Goal: Use online tool/utility: Utilize a website feature to perform a specific function

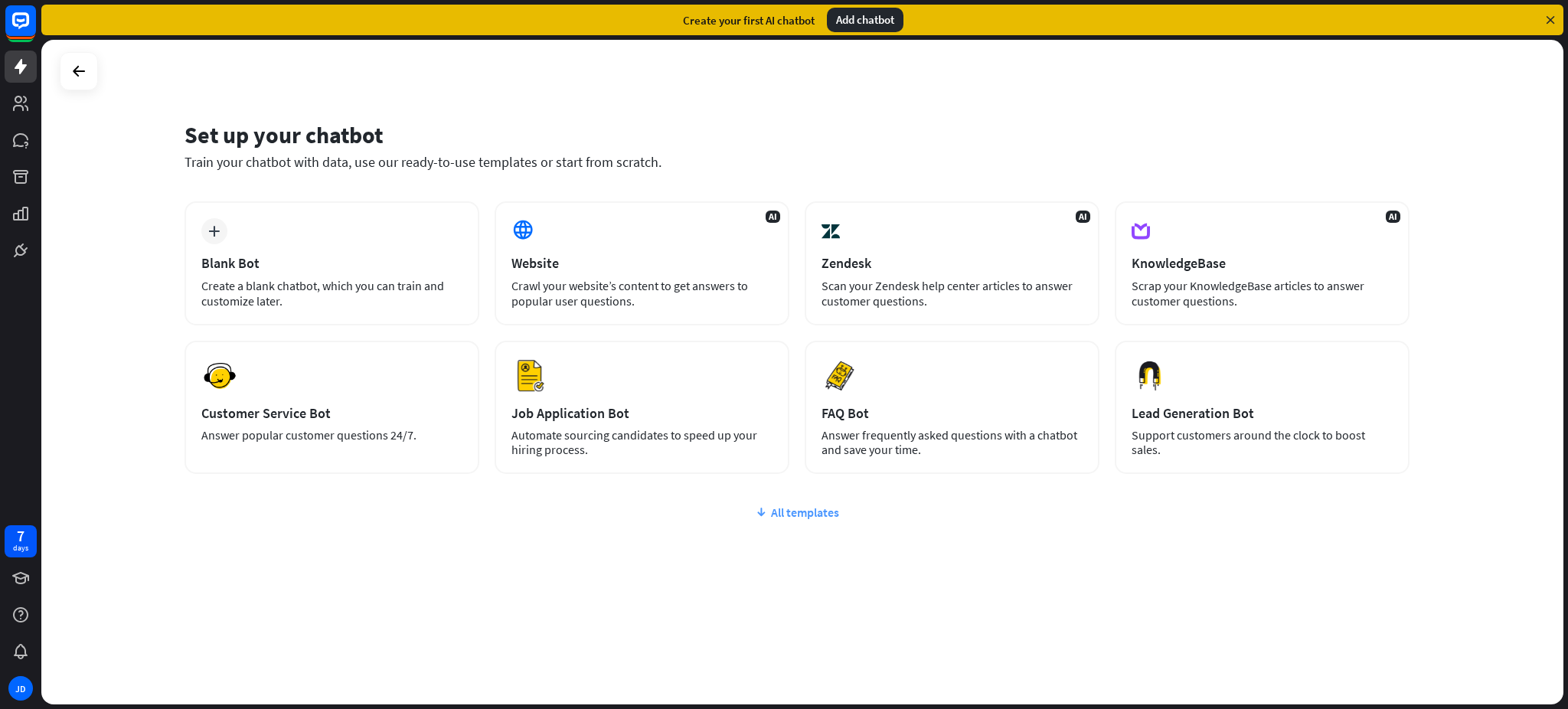
click at [804, 505] on div "All templates" at bounding box center [797, 513] width 1226 height 16
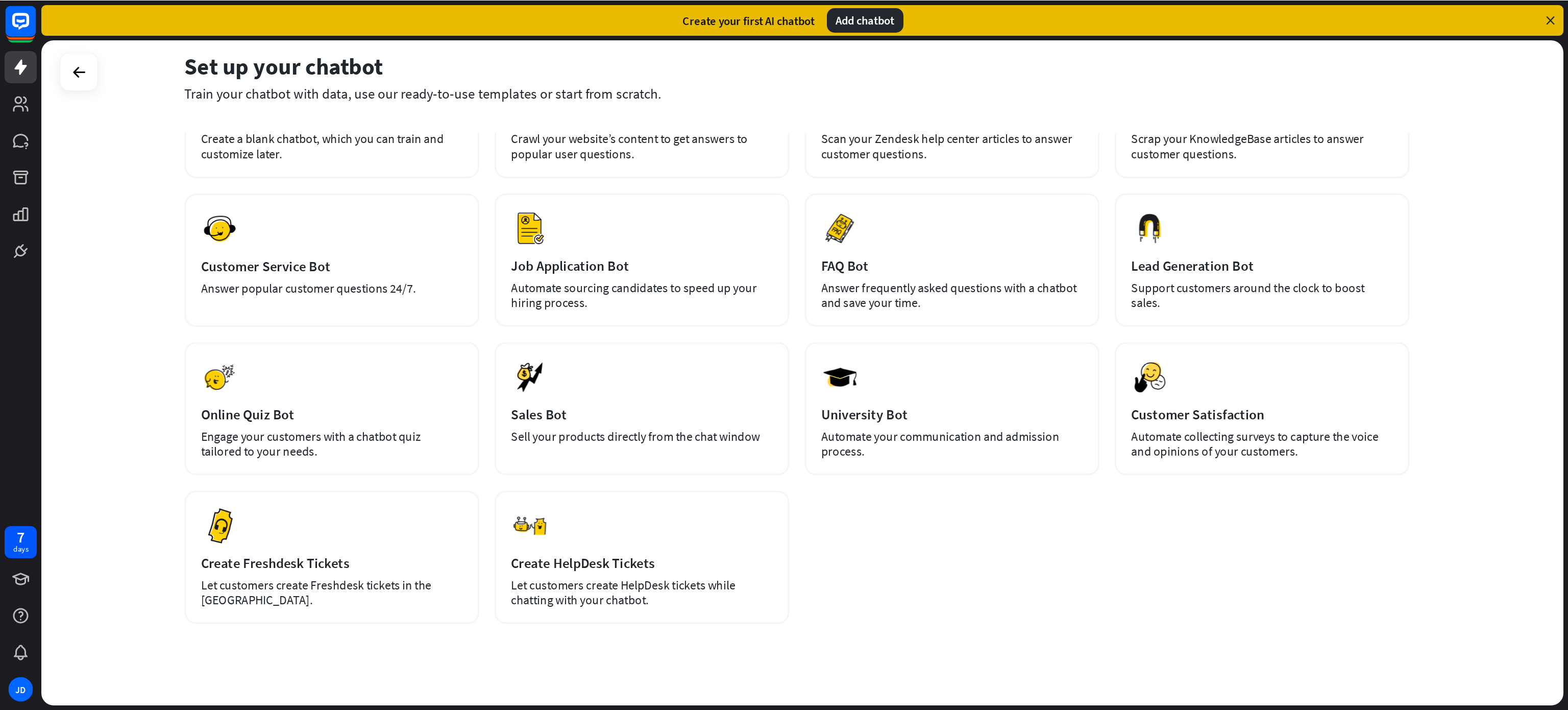
scroll to position [98, 0]
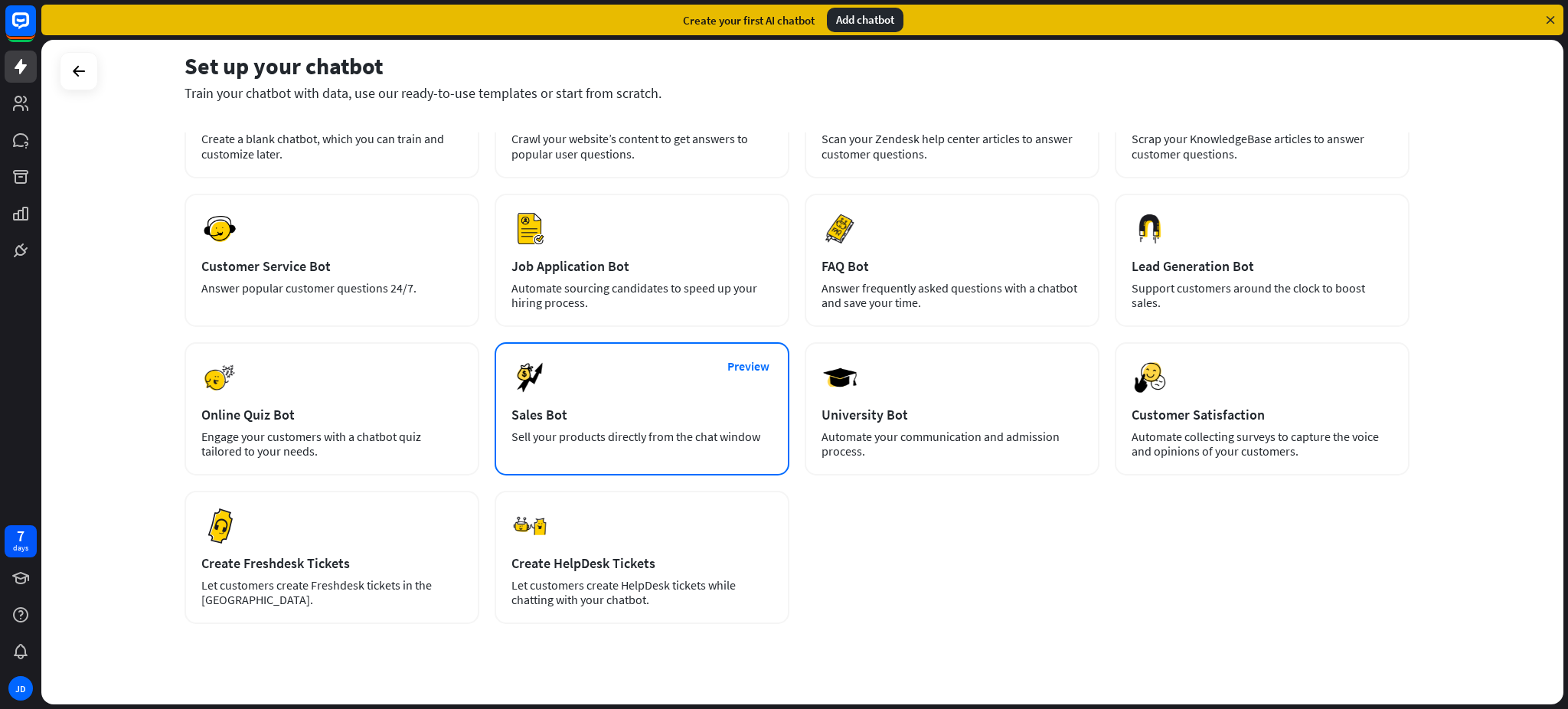
click at [579, 363] on div "Preview Sales Bot Sell your products directly from the chat window" at bounding box center [642, 409] width 295 height 133
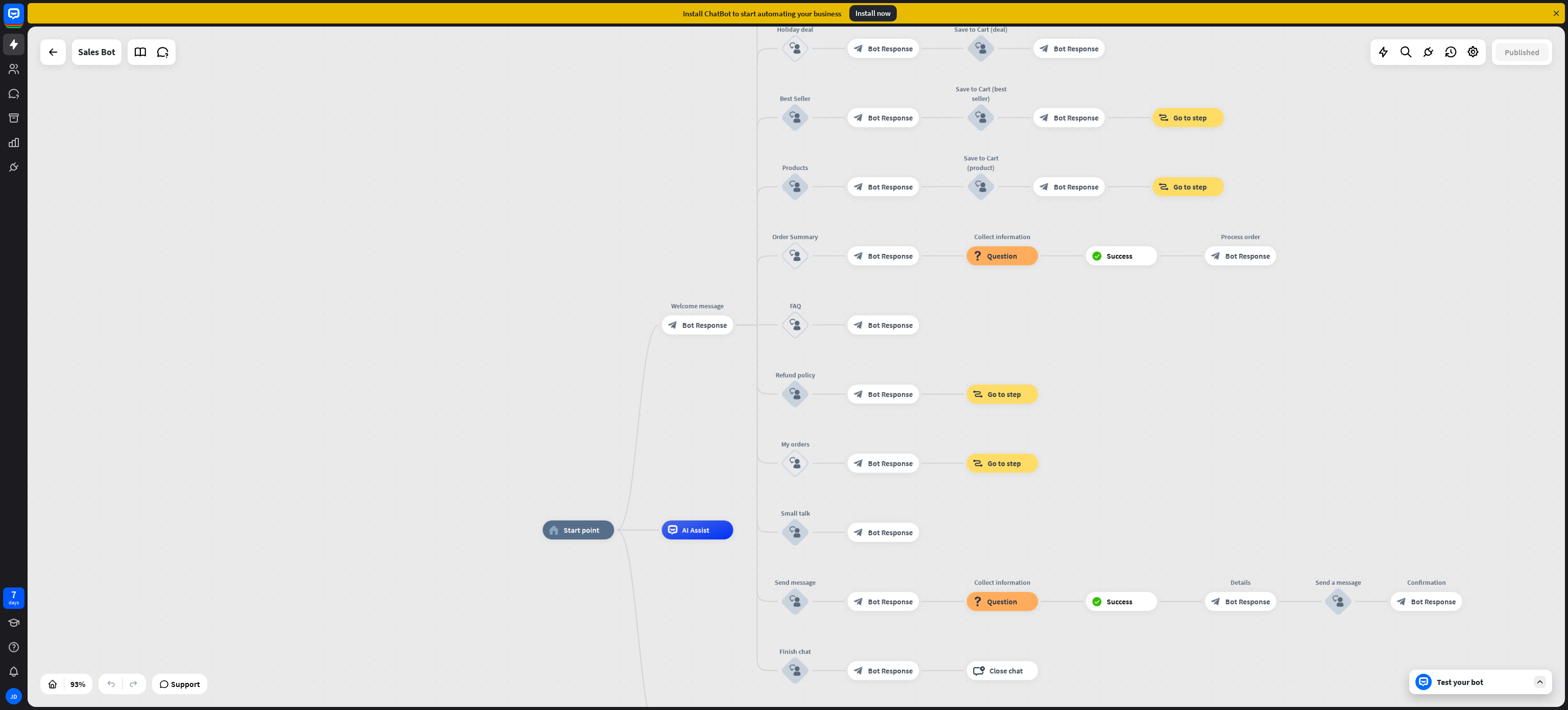
drag, startPoint x: 972, startPoint y: 137, endPoint x: 1276, endPoint y: 424, distance: 418.1
click at [1045, 424] on div "home_2 Start point Welcome message block_bot_response Bot Response Main menu bl…" at bounding box center [796, 367] width 1538 height 680
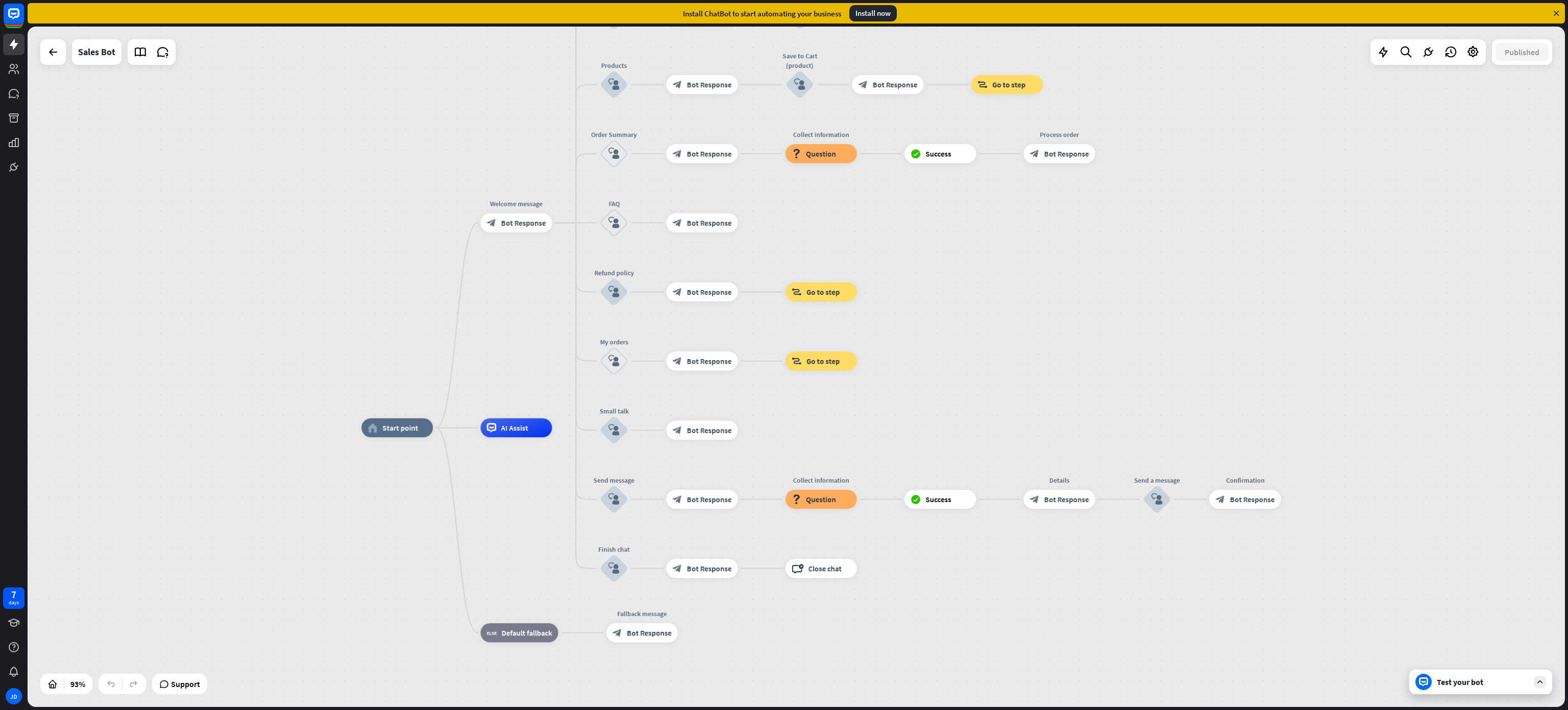
drag, startPoint x: 1195, startPoint y: 367, endPoint x: 1013, endPoint y: 264, distance: 209.1
click at [1013, 264] on div "home_2 Start point Welcome message block_bot_response Bot Response Main menu bl…" at bounding box center [796, 367] width 1538 height 680
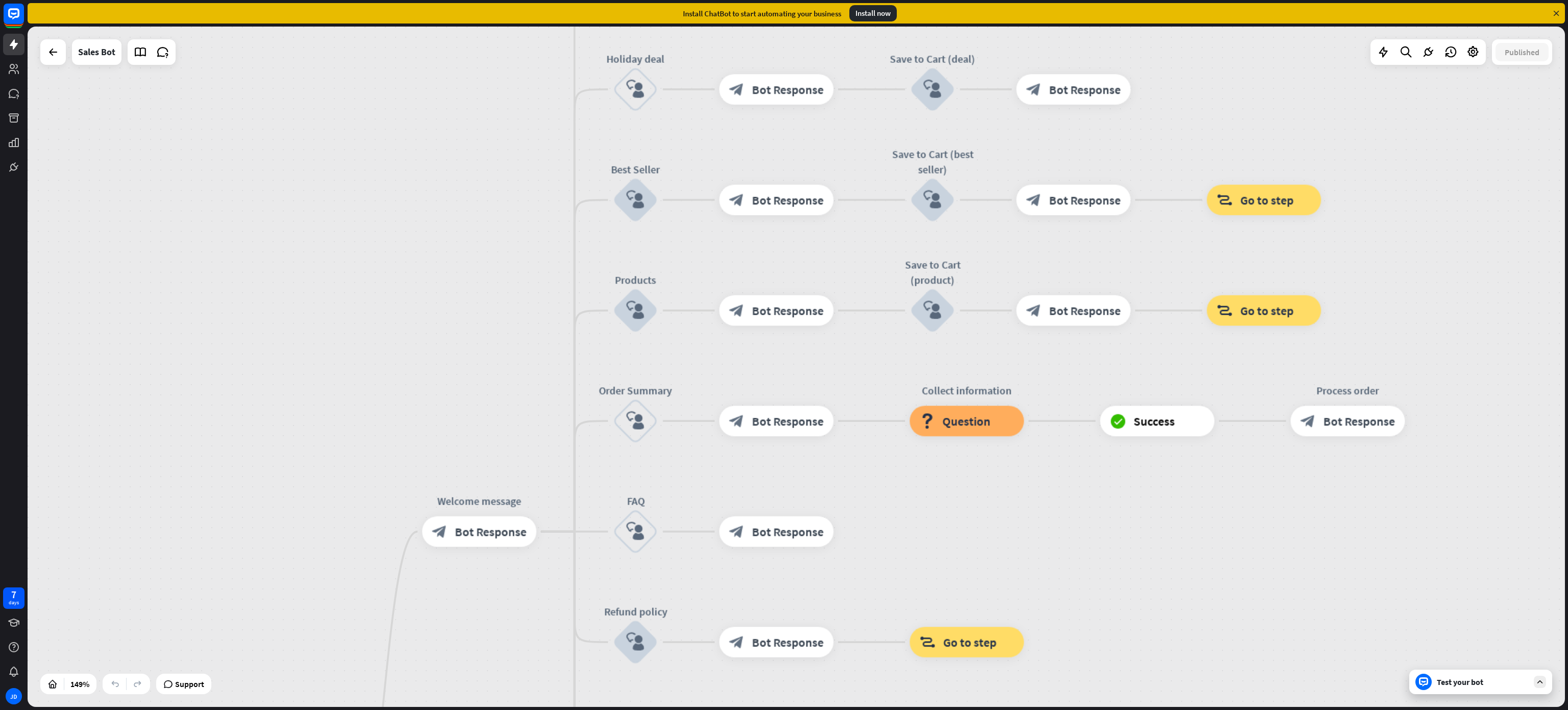
drag, startPoint x: 914, startPoint y: 378, endPoint x: 1121, endPoint y: 723, distance: 402.3
click at [1045, 473] on html "7 days JD close Product Help First steps Get started with ChatBot Help Center F…" at bounding box center [784, 355] width 1568 height 710
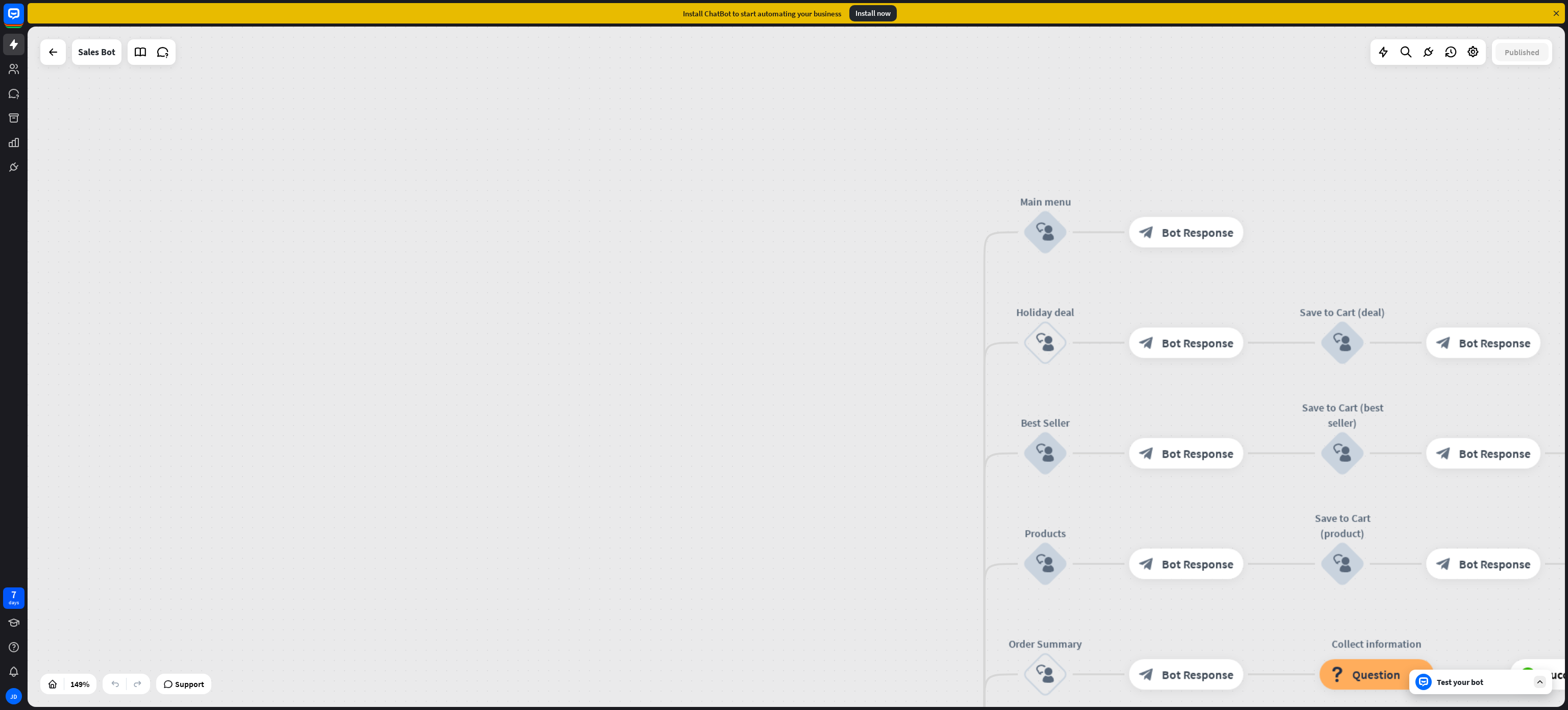
drag, startPoint x: 965, startPoint y: 493, endPoint x: 1375, endPoint y: 747, distance: 482.3
click at [1045, 473] on html "7 days JD close Product Help First steps Get started with ChatBot Help Center F…" at bounding box center [784, 355] width 1568 height 710
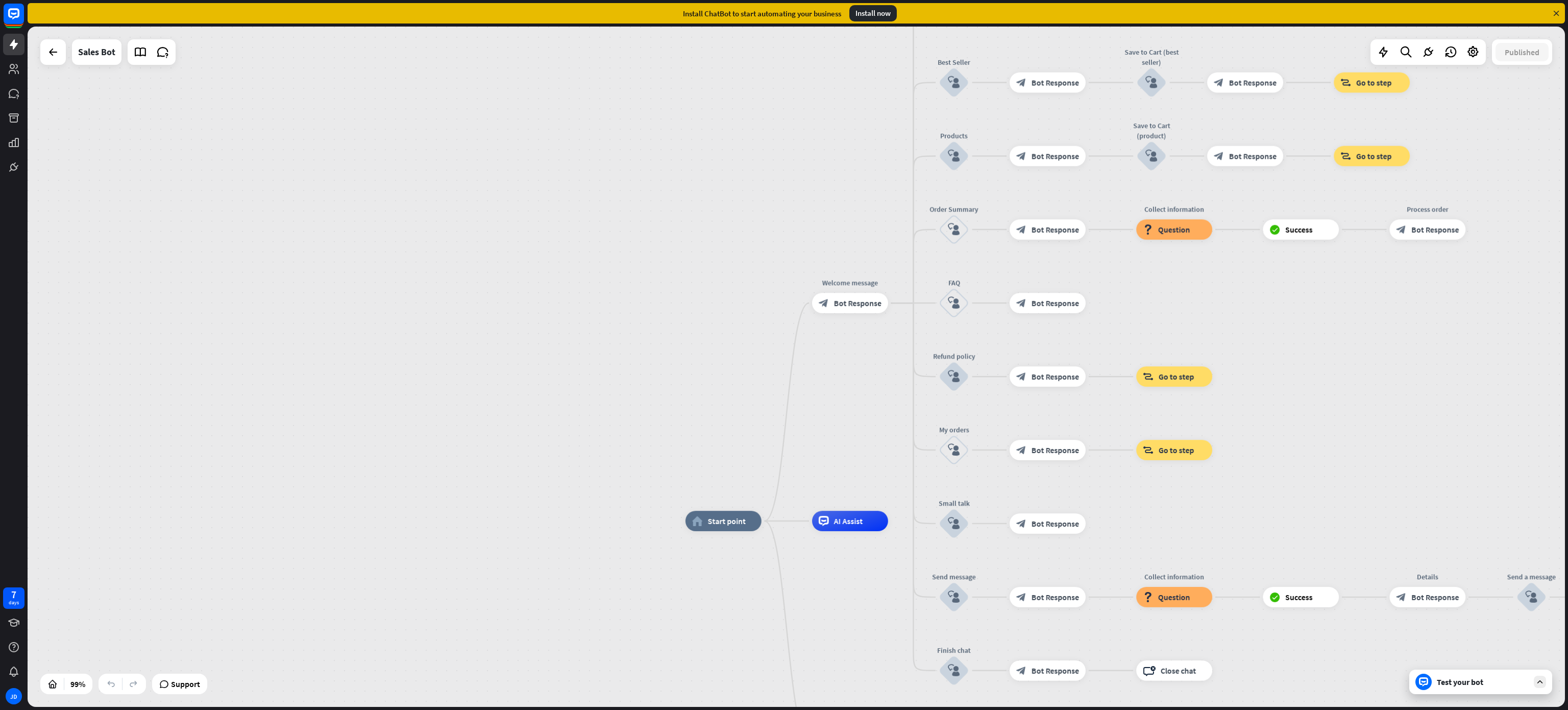
drag, startPoint x: 682, startPoint y: 487, endPoint x: 712, endPoint y: 107, distance: 381.2
click at [712, 107] on div "home_2 Start point Welcome message block_bot_response Bot Response Main menu bl…" at bounding box center [796, 367] width 1538 height 680
click at [96, 54] on div "Sales Bot" at bounding box center [96, 52] width 37 height 26
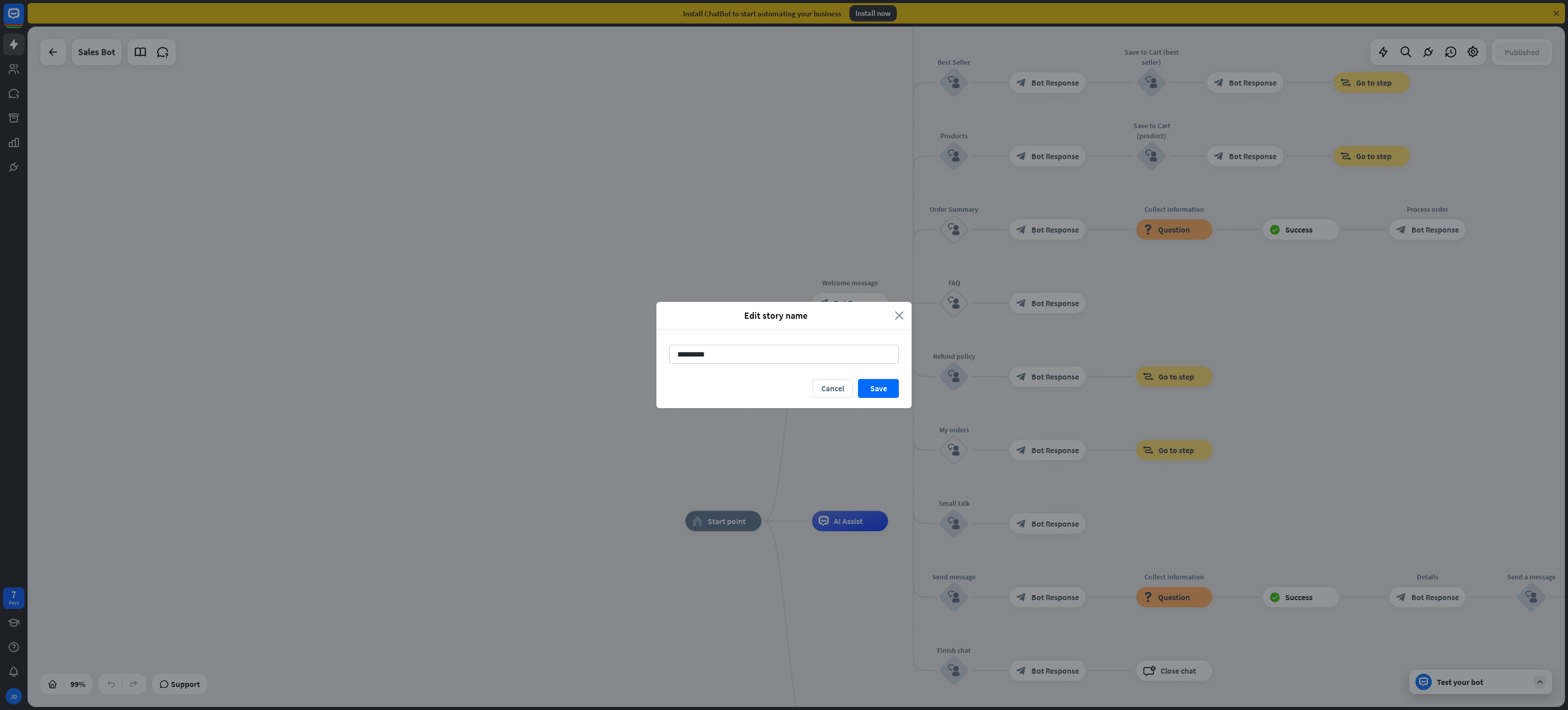
click at [900, 319] on icon "close" at bounding box center [899, 315] width 9 height 12
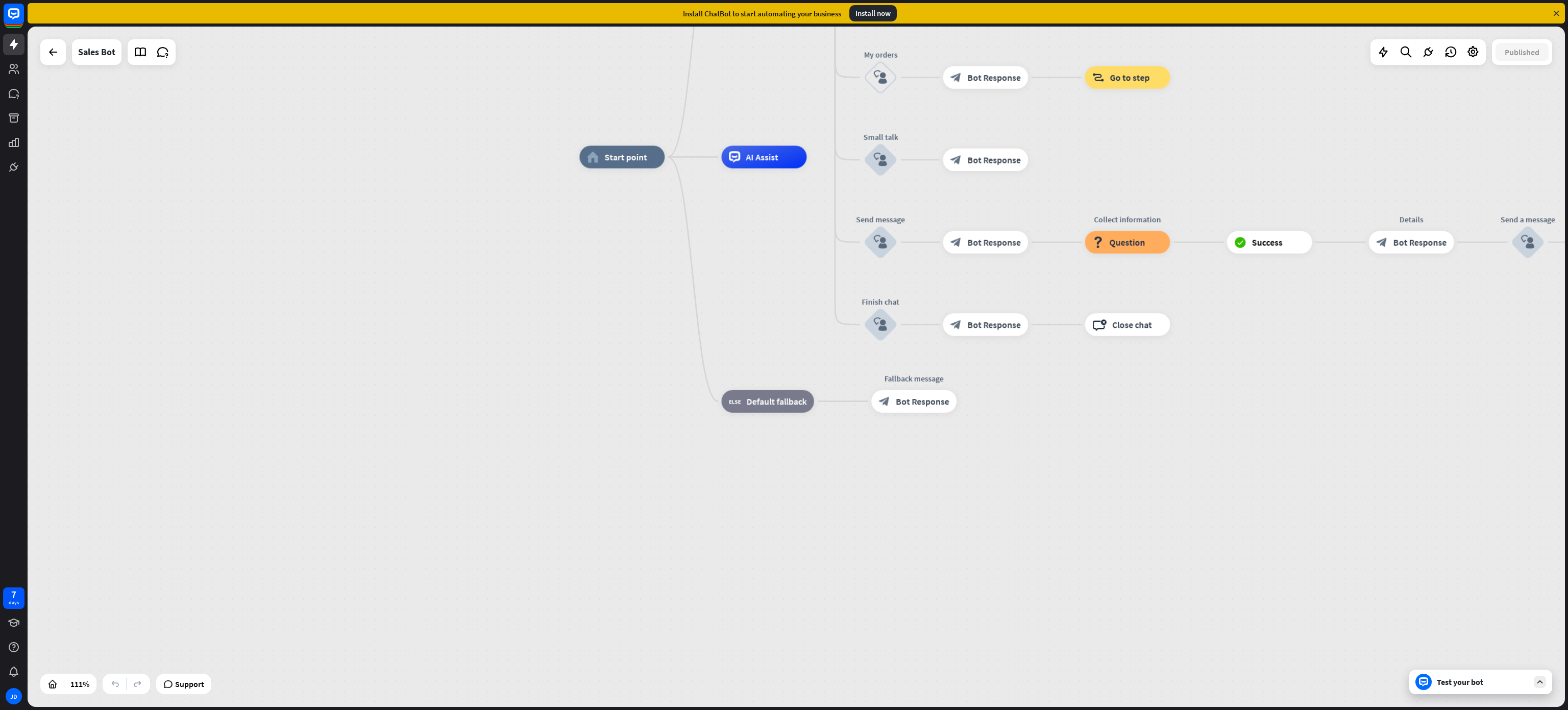
drag, startPoint x: 623, startPoint y: 390, endPoint x: 513, endPoint y: 5, distance: 400.4
click at [513, 5] on div "close Product Help First steps Get started with ChatBot Help Center Follow step…" at bounding box center [797, 355] width 1541 height 710
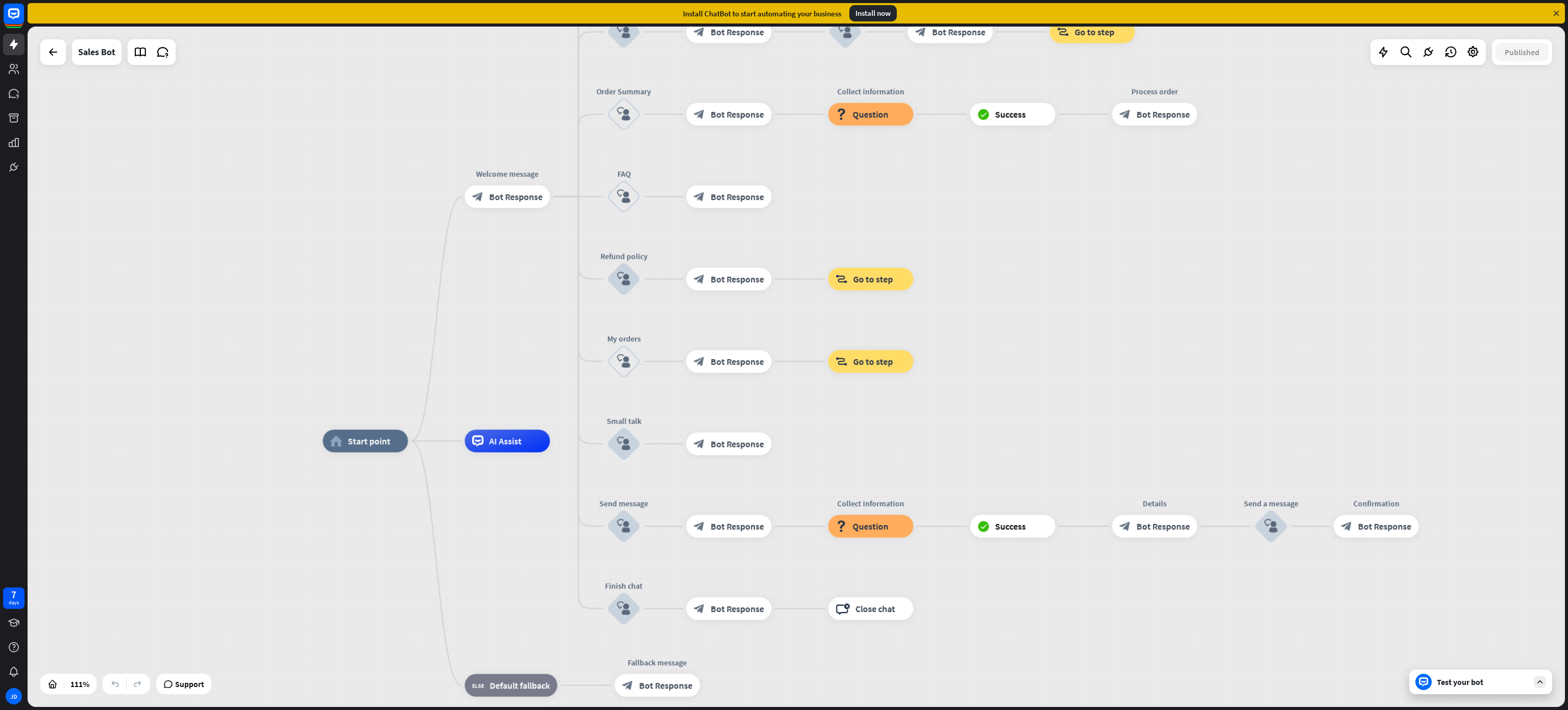
drag, startPoint x: 1088, startPoint y: 428, endPoint x: 831, endPoint y: 712, distance: 383.0
click at [831, 473] on html "7 days JD close Product Help First steps Get started with ChatBot Help Center F…" at bounding box center [784, 355] width 1568 height 710
click at [726, 365] on span "Bot Response" at bounding box center [737, 361] width 54 height 11
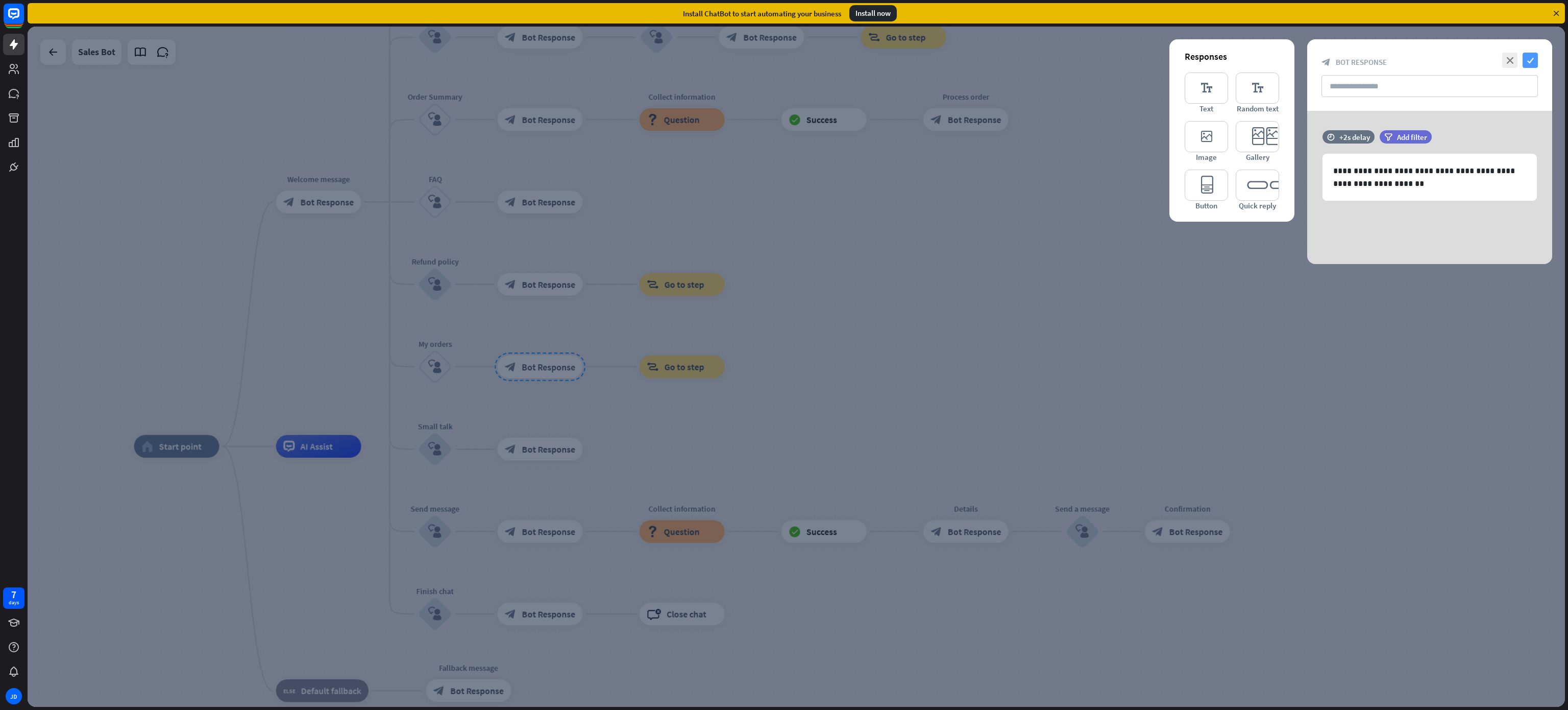
click at [1045, 57] on icon "check" at bounding box center [1530, 60] width 15 height 15
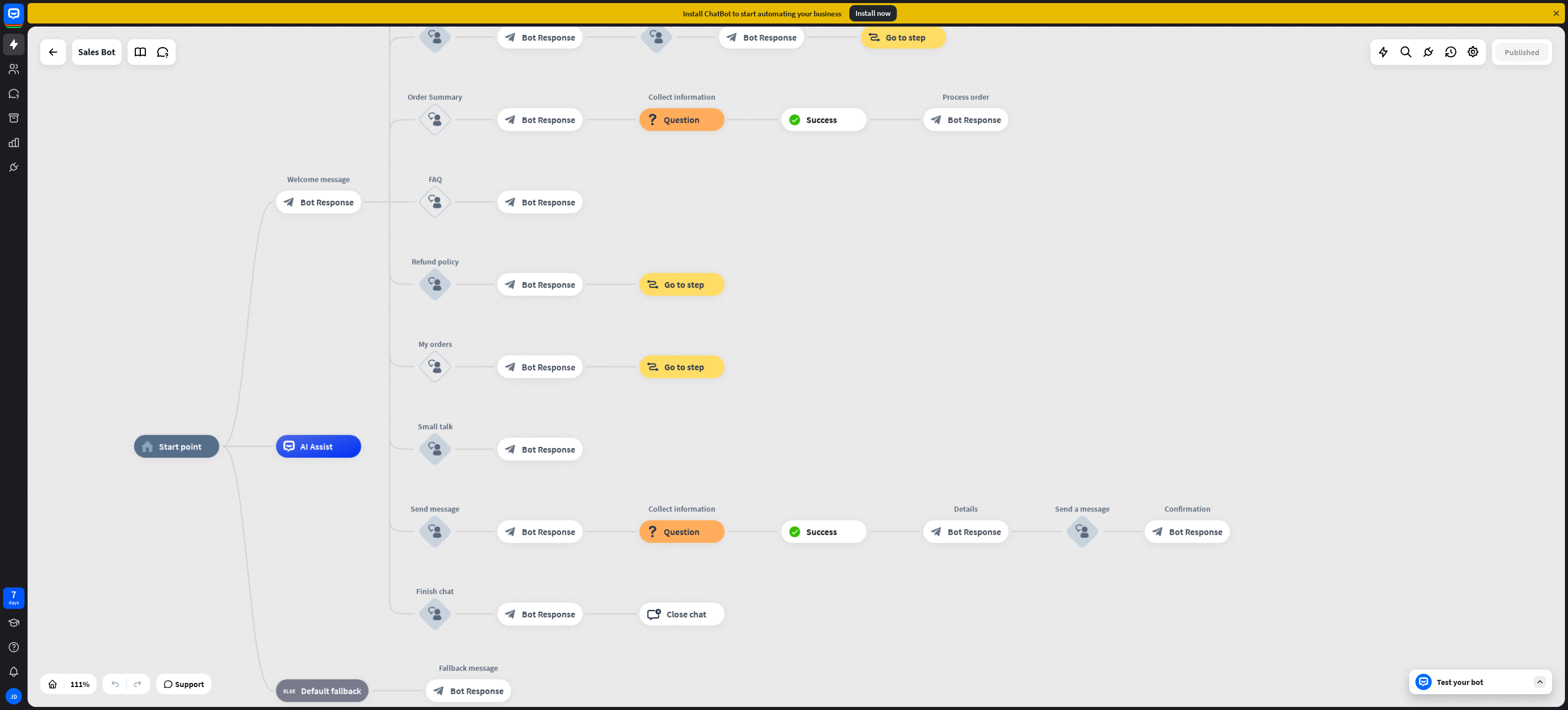
click at [1045, 473] on div "Test your bot" at bounding box center [1482, 681] width 92 height 10
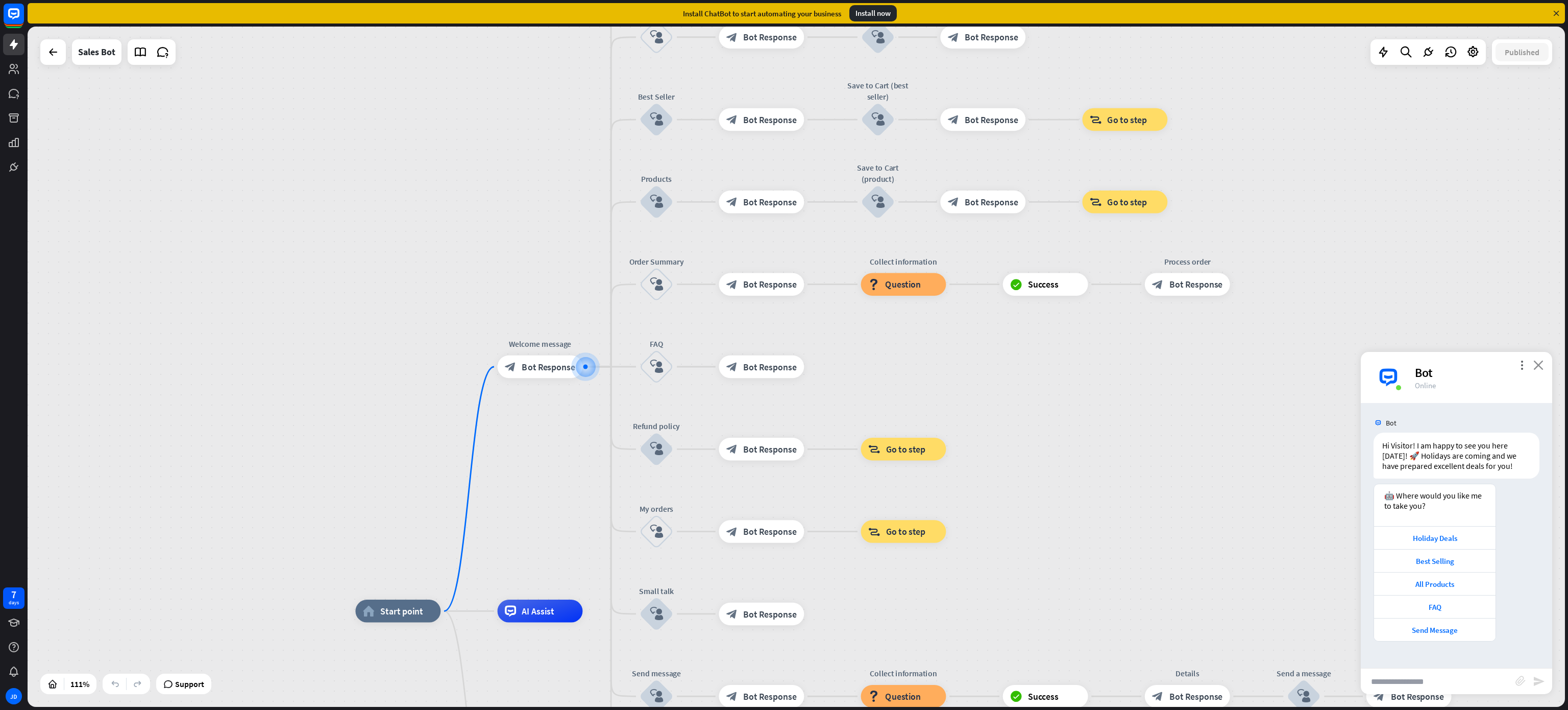
click at [1045, 368] on icon "close" at bounding box center [1538, 365] width 10 height 10
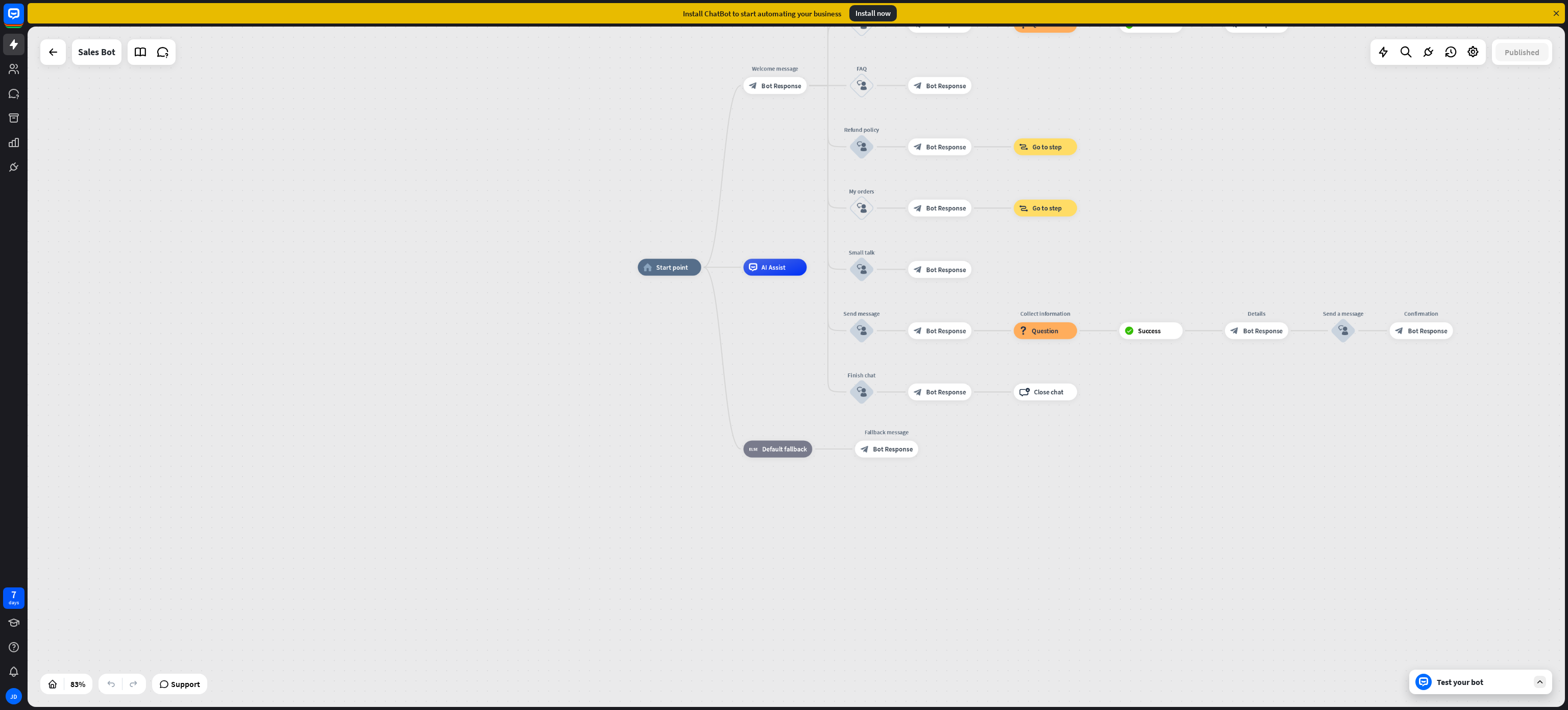
drag, startPoint x: 1222, startPoint y: 483, endPoint x: 1283, endPoint y: 172, distance: 316.9
click at [1045, 172] on div "home_2 Start point Welcome message block_bot_response Bot Response Main menu bl…" at bounding box center [796, 367] width 1538 height 680
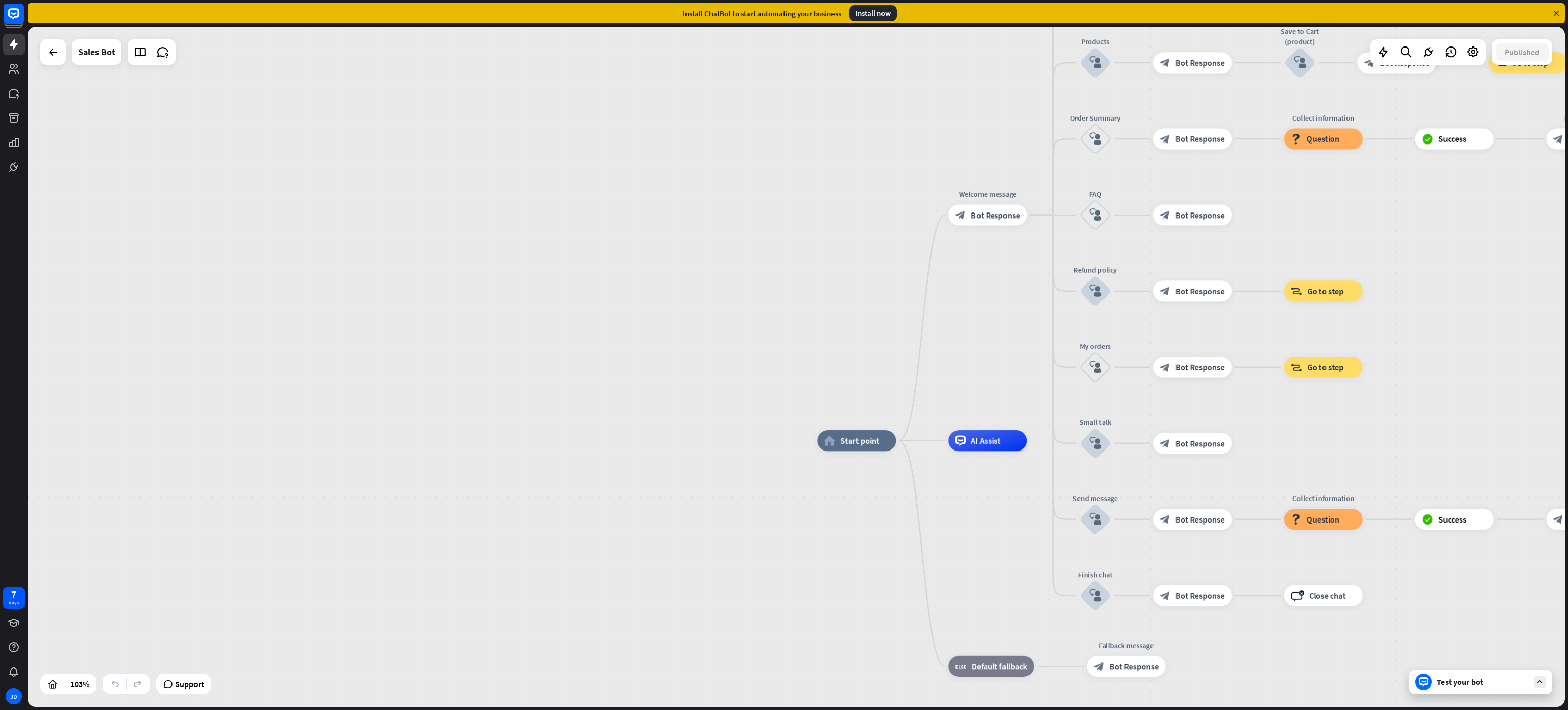
drag, startPoint x: 406, startPoint y: 472, endPoint x: 471, endPoint y: 737, distance: 272.9
click at [471, 473] on html "7 days JD close Product Help First steps Get started with ChatBot Help Center F…" at bounding box center [784, 355] width 1568 height 710
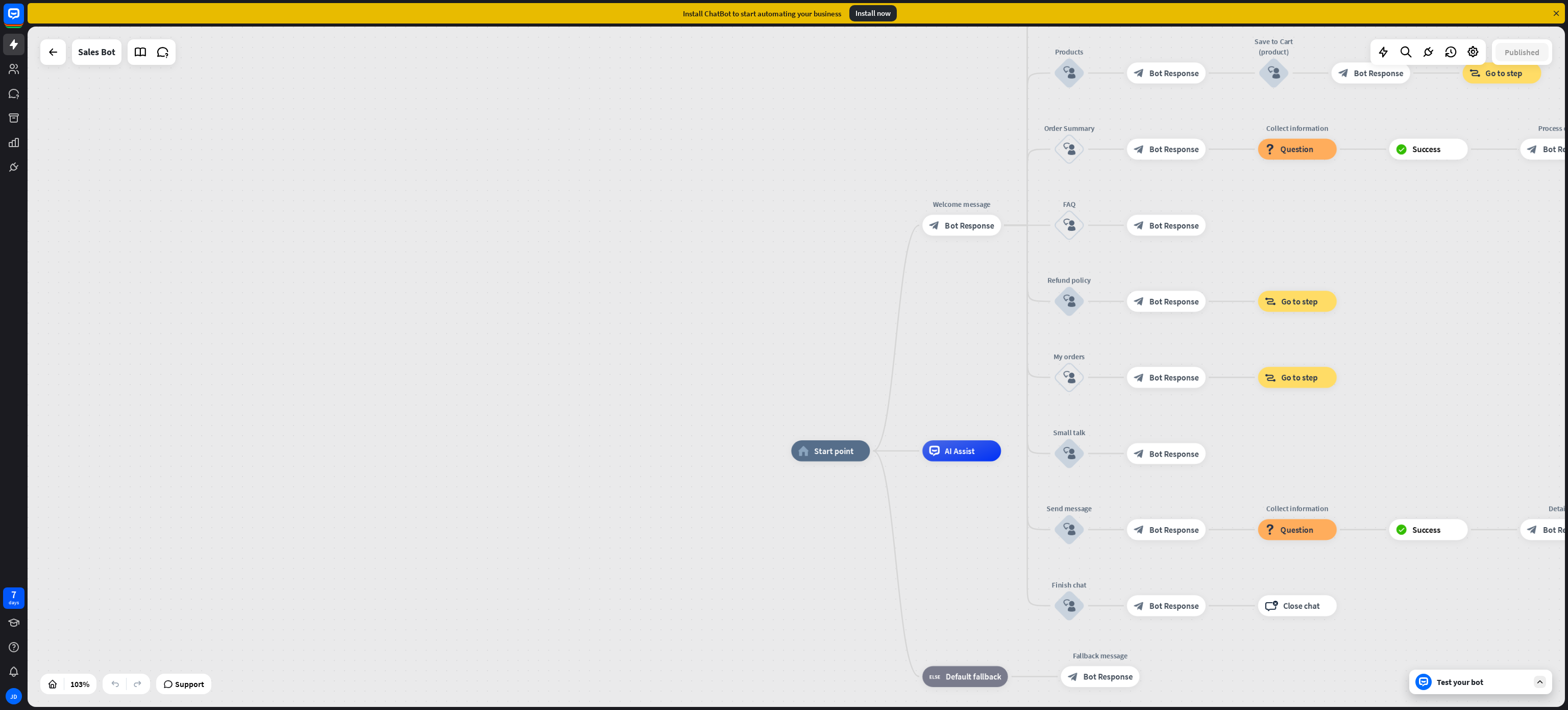
drag, startPoint x: 760, startPoint y: 420, endPoint x: 450, endPoint y: 461, distance: 312.7
click at [450, 461] on div "home_2 Start point Welcome message block_bot_response Bot Response Main menu bl…" at bounding box center [796, 367] width 1538 height 680
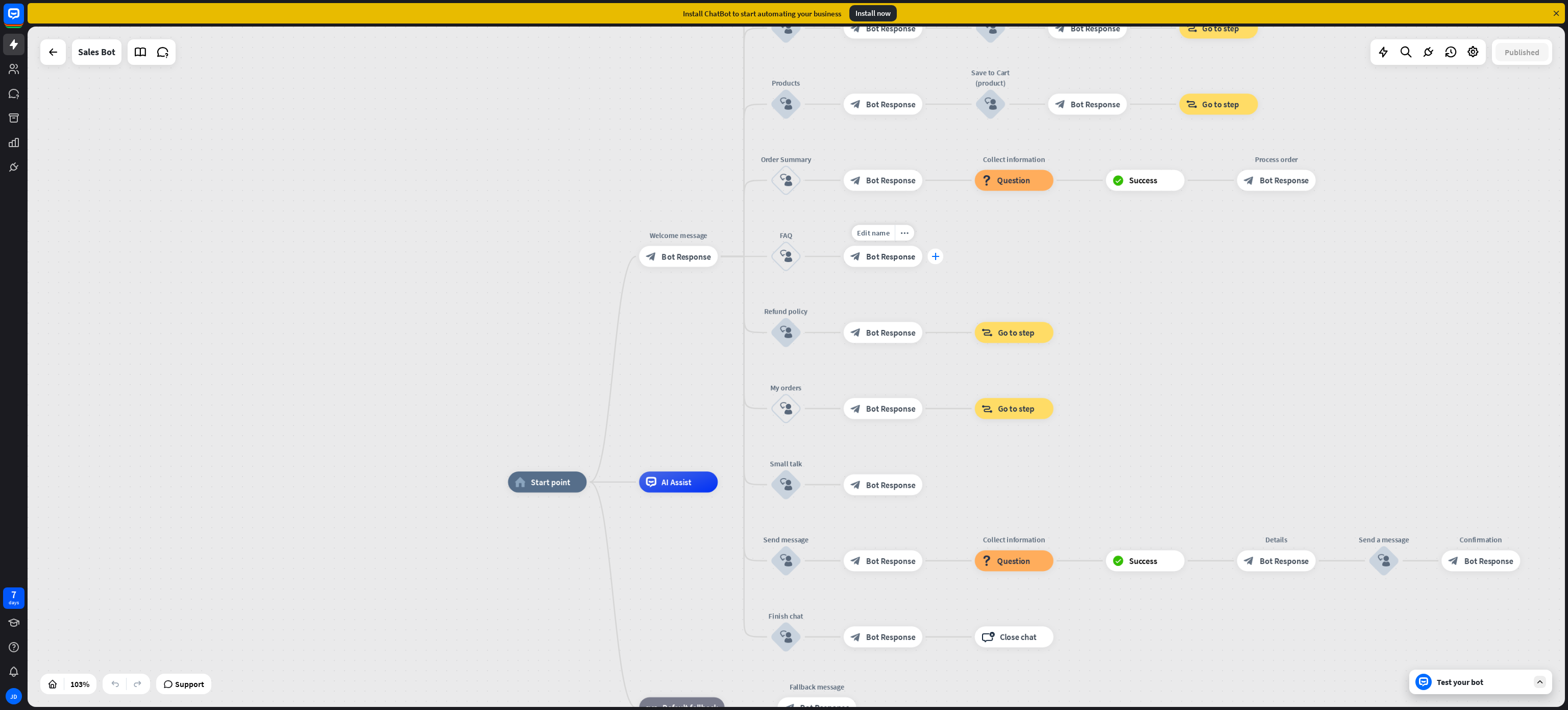
click at [937, 260] on icon "plus" at bounding box center [935, 256] width 8 height 7
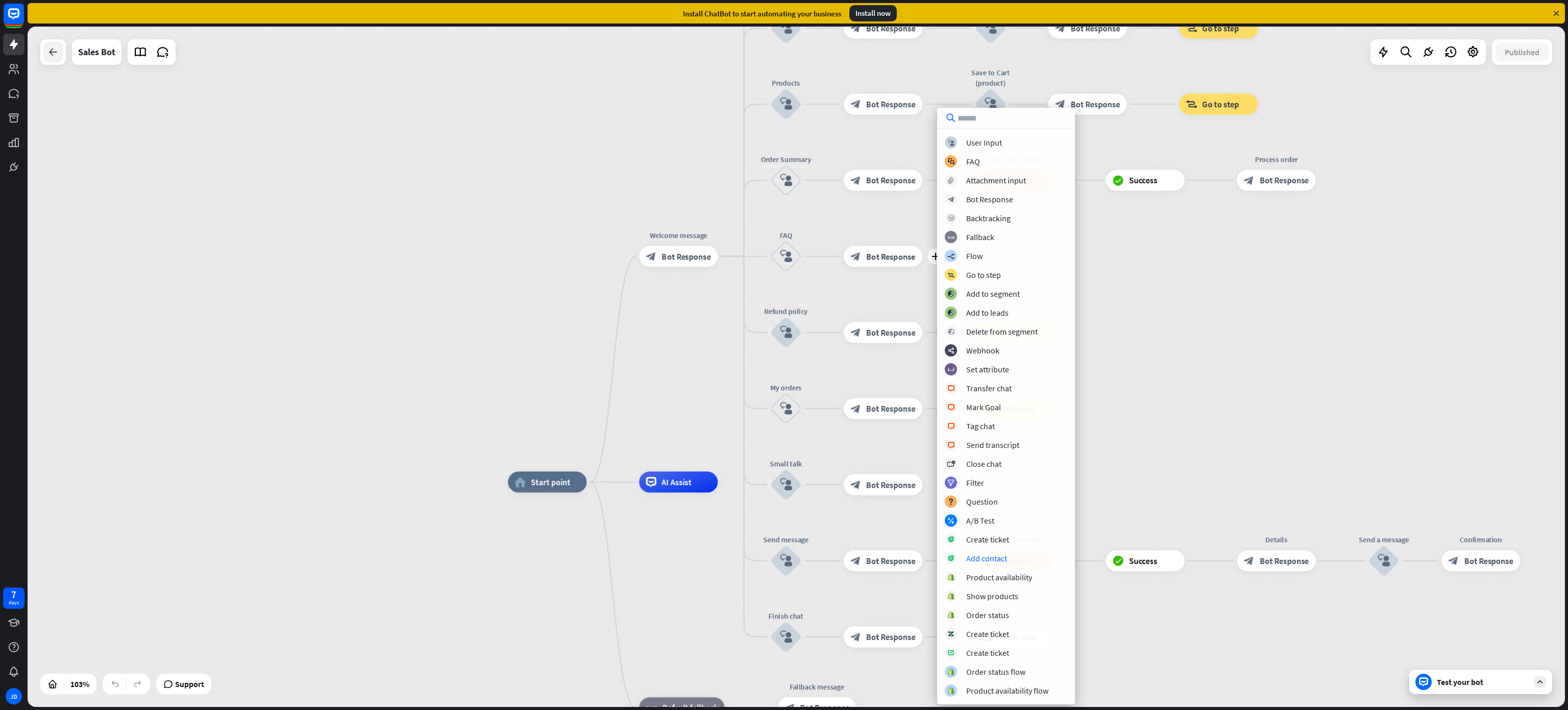
click at [55, 50] on icon at bounding box center [53, 52] width 12 height 12
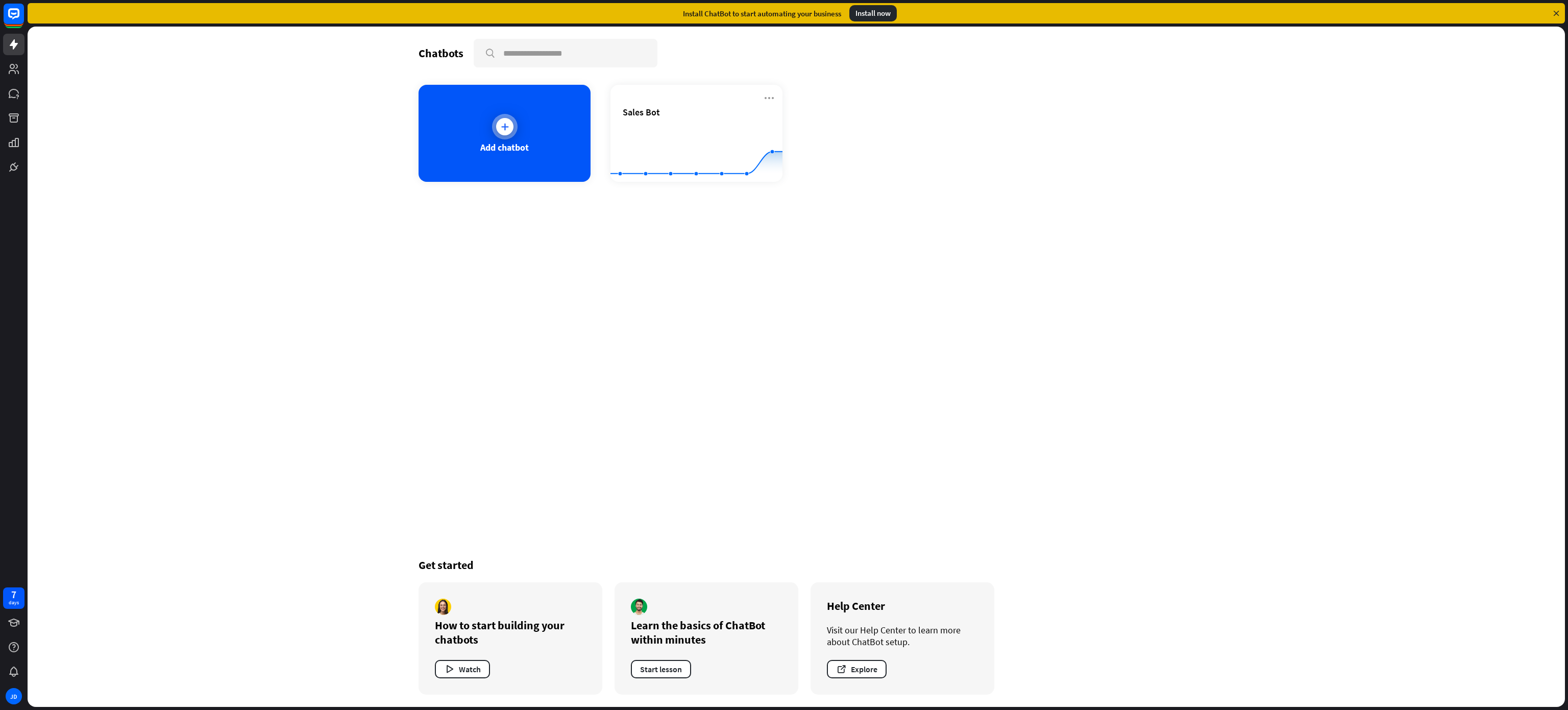
click at [495, 132] on div at bounding box center [505, 127] width 26 height 26
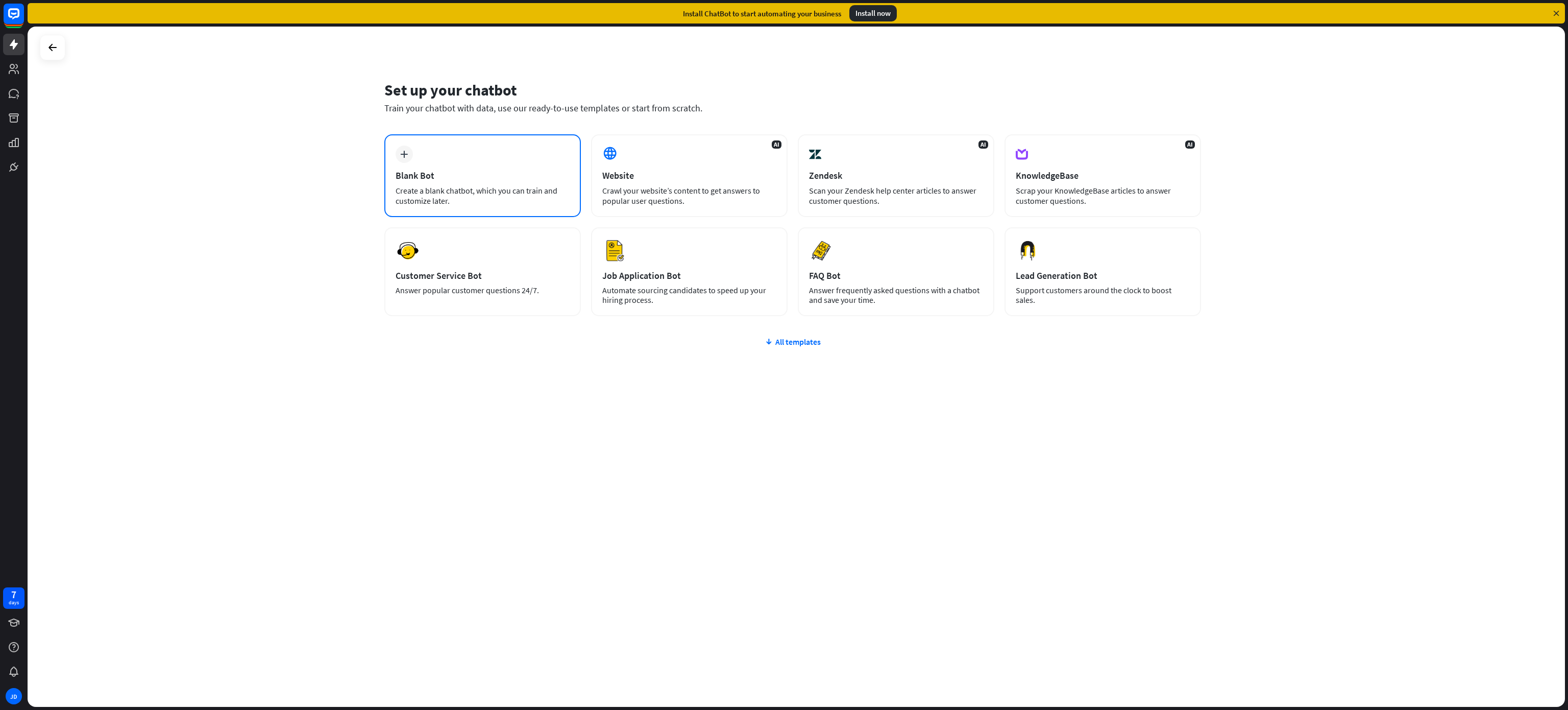
click at [406, 144] on div "plus Blank Bot Create a blank chatbot, which you can train and customize later." at bounding box center [482, 176] width 197 height 83
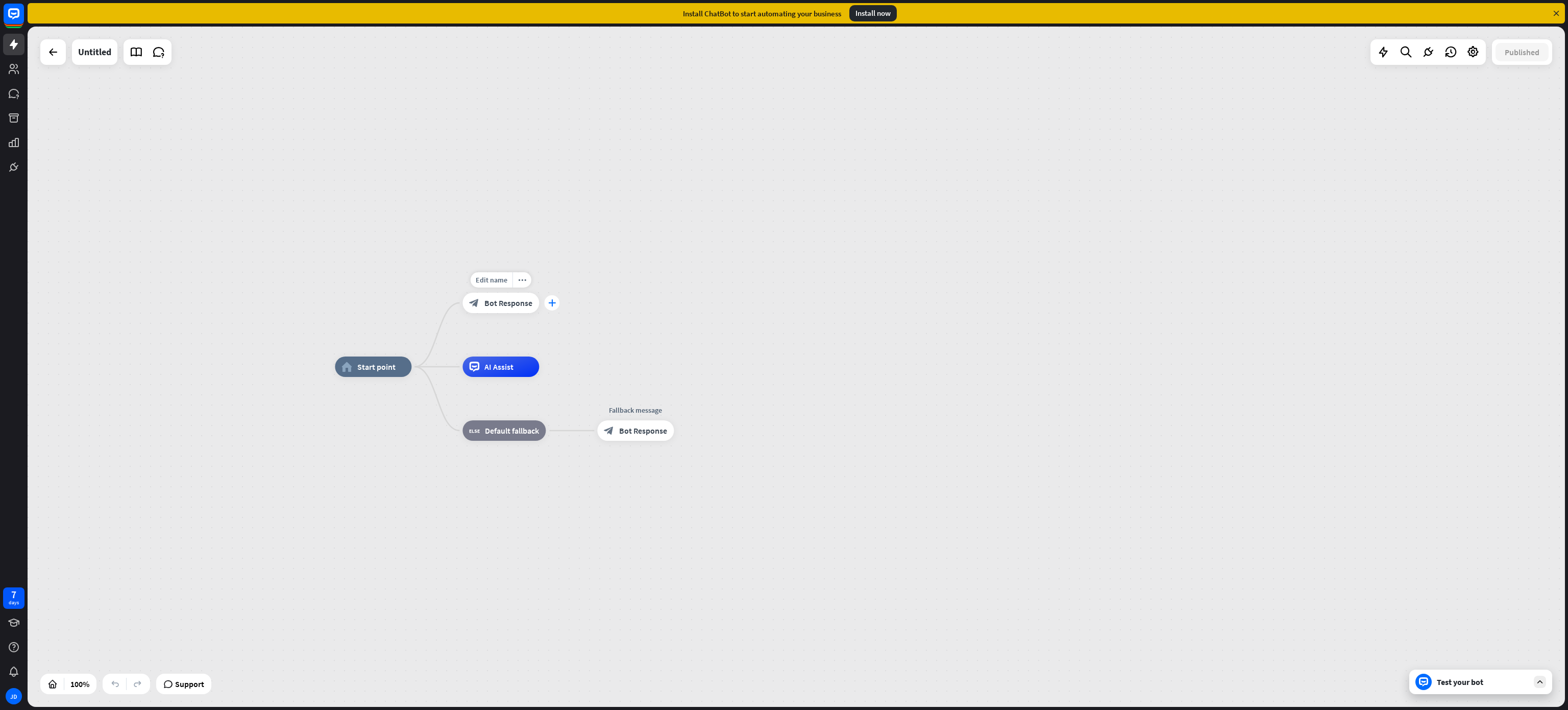
click at [550, 303] on icon "plus" at bounding box center [552, 303] width 8 height 7
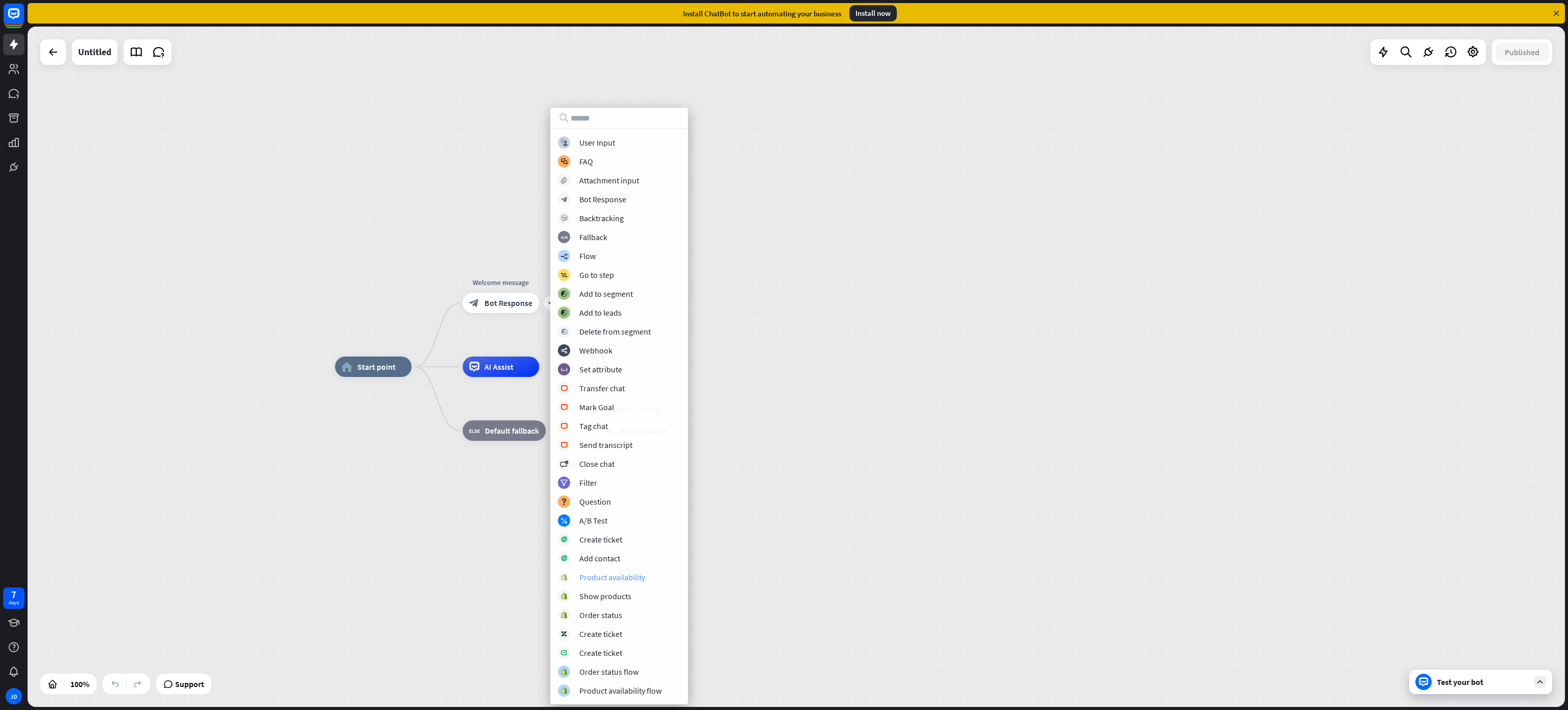
click at [598, 473] on div "Product availability" at bounding box center [612, 577] width 66 height 10
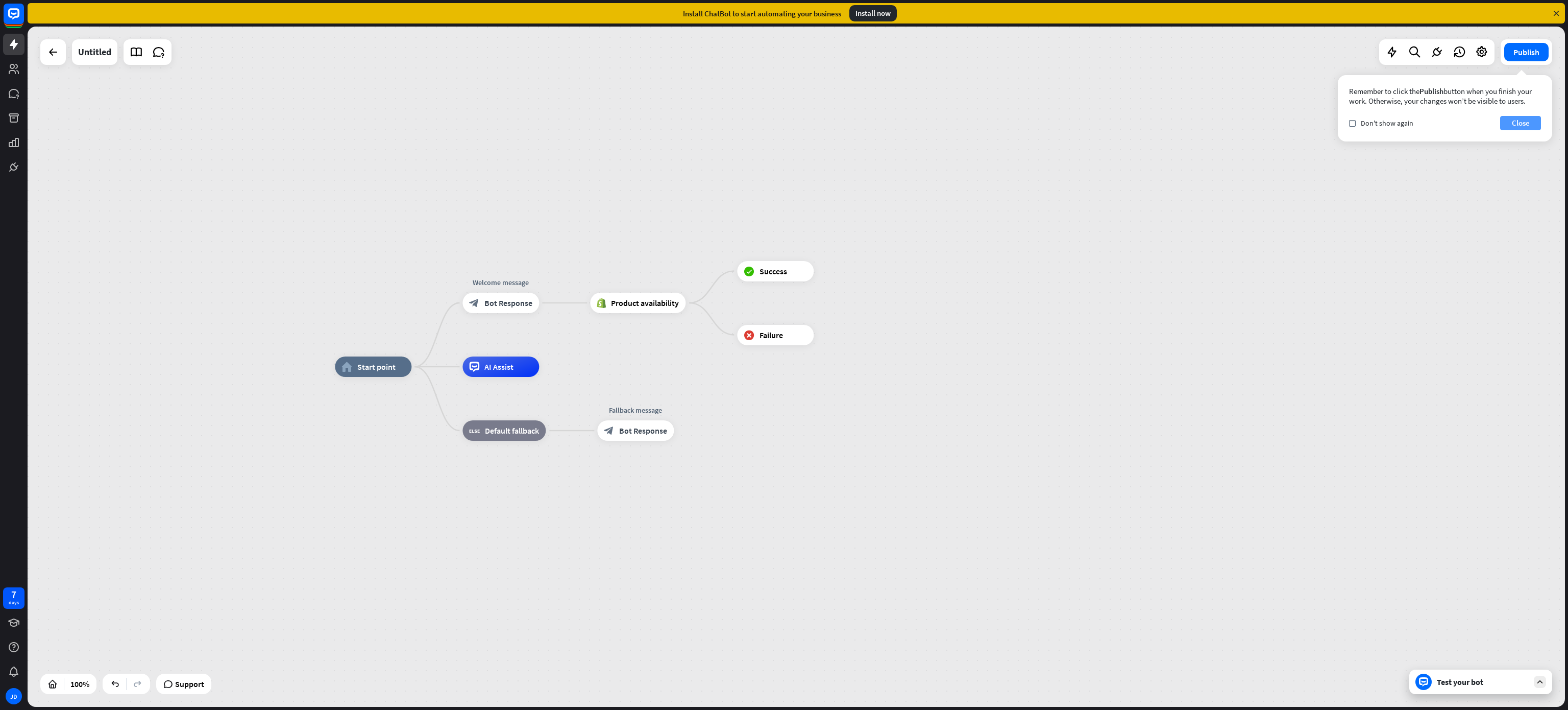
click at [1045, 118] on button "Close" at bounding box center [1520, 122] width 41 height 14
click at [634, 300] on span "Product availability" at bounding box center [645, 303] width 68 height 10
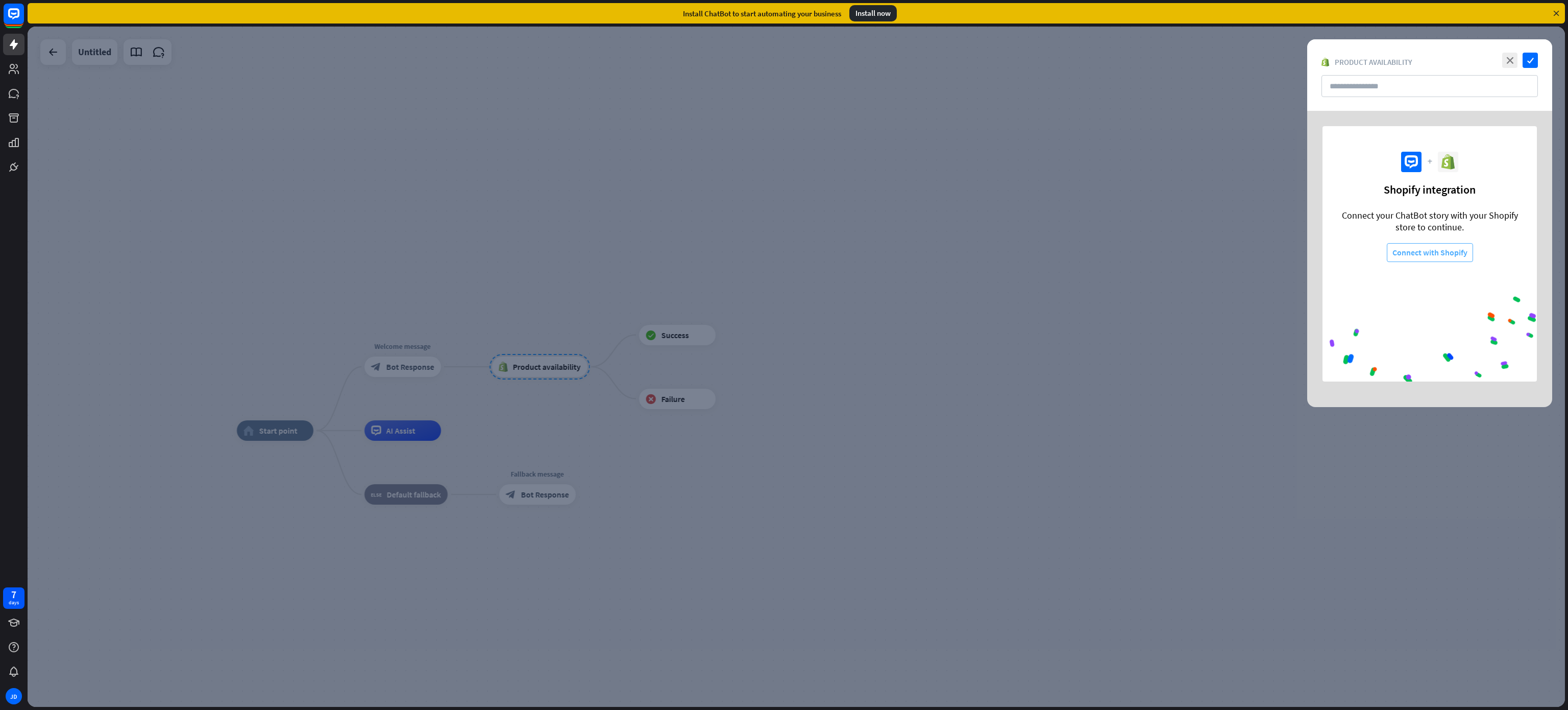
click at [1045, 257] on button "Connect with Shopify" at bounding box center [1430, 252] width 86 height 19
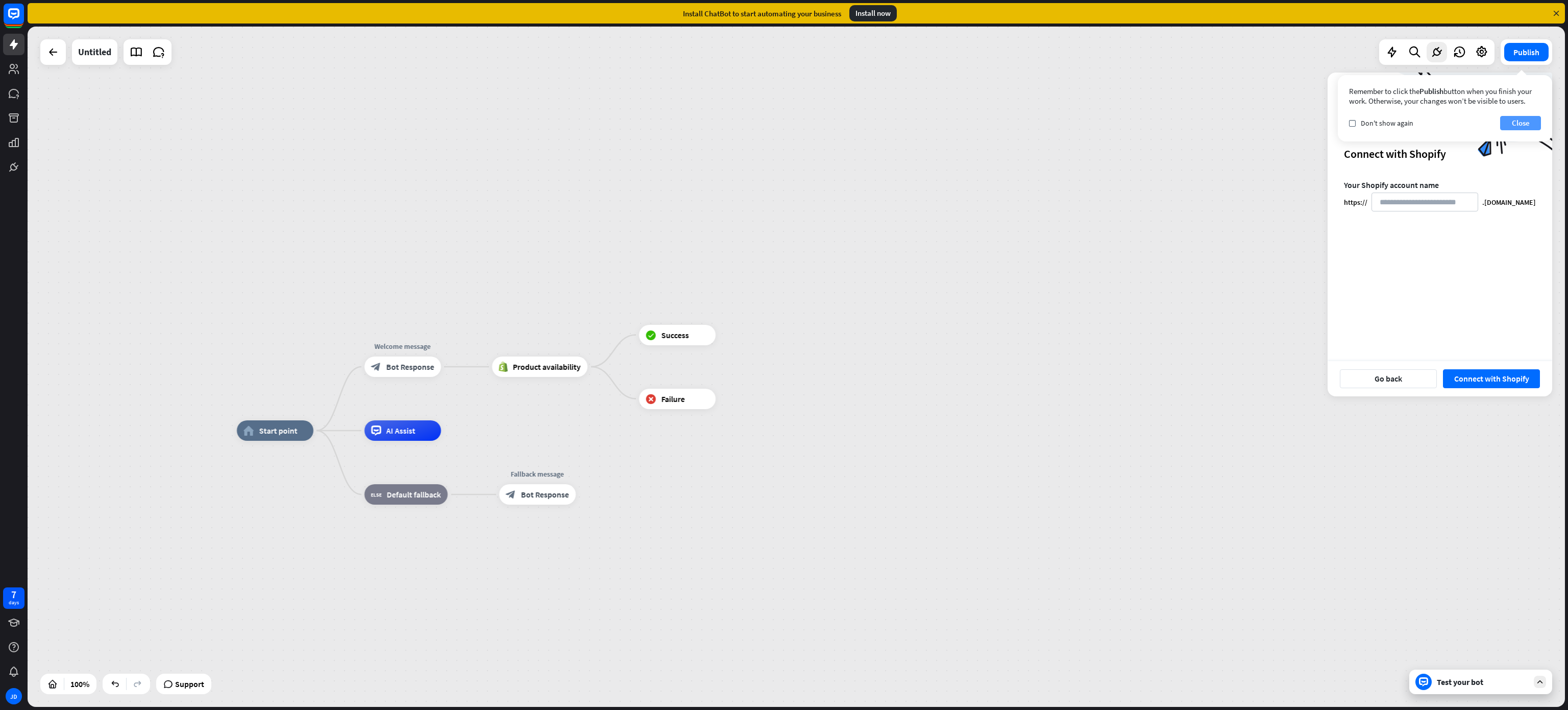
click at [1045, 119] on button "Close" at bounding box center [1520, 122] width 41 height 14
